Goal: Information Seeking & Learning: Learn about a topic

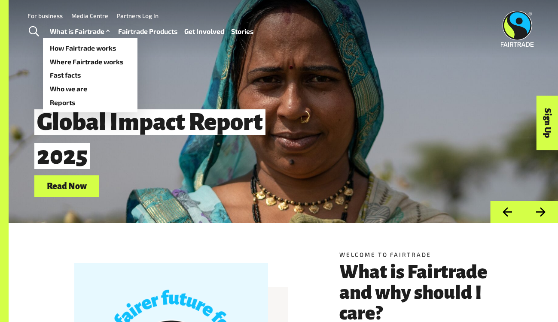
click at [91, 32] on link "What is Fairtrade" at bounding box center [81, 31] width 62 height 12
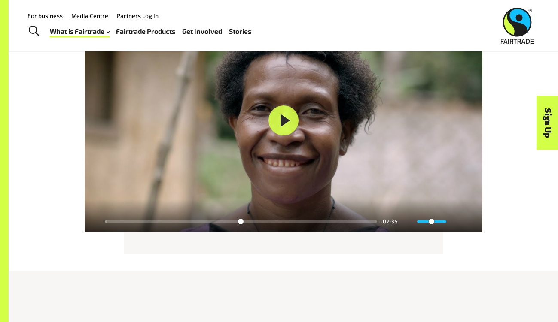
scroll to position [1040, 0]
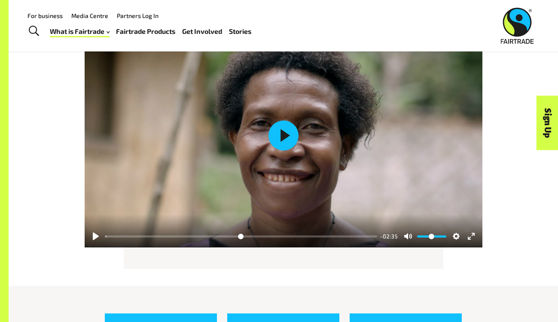
click at [281, 133] on button "Play" at bounding box center [283, 136] width 30 height 30
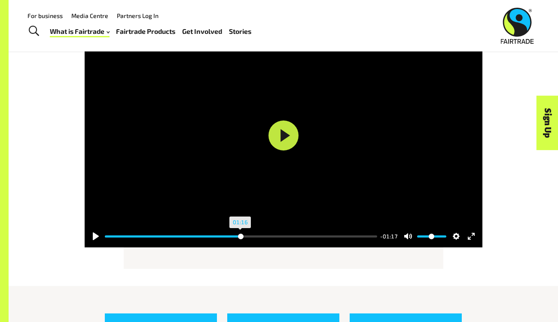
click at [240, 236] on input "Seek" at bounding box center [241, 237] width 272 height 8
click at [96, 236] on button "Pause Play" at bounding box center [96, 237] width 14 height 14
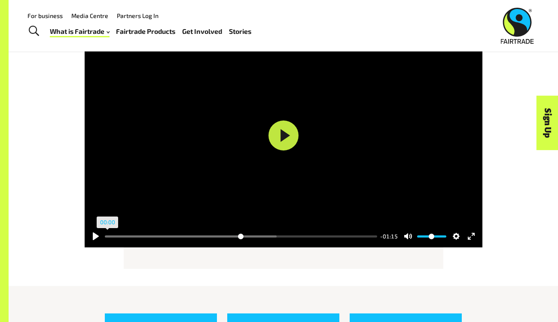
click at [105, 237] on input "Seek" at bounding box center [241, 237] width 272 height 8
click at [94, 238] on button "Pause Play" at bounding box center [96, 237] width 14 height 14
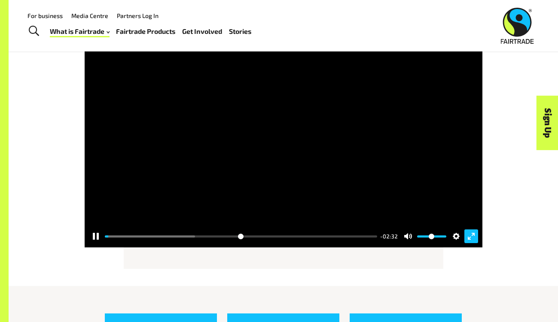
click at [470, 237] on button "Exit fullscreen Enter fullscreen" at bounding box center [471, 237] width 14 height 14
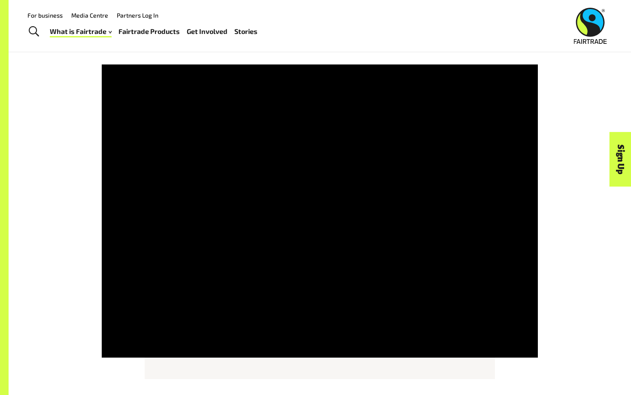
type input "***"
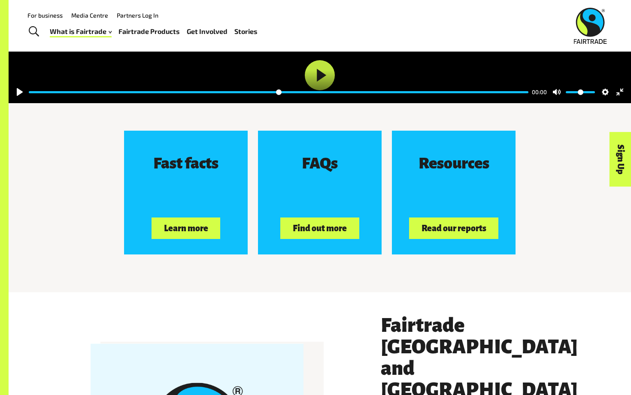
click at [557, 85] on button "Exit fullscreen Enter fullscreen" at bounding box center [620, 92] width 14 height 14
